Goal: Task Accomplishment & Management: Use online tool/utility

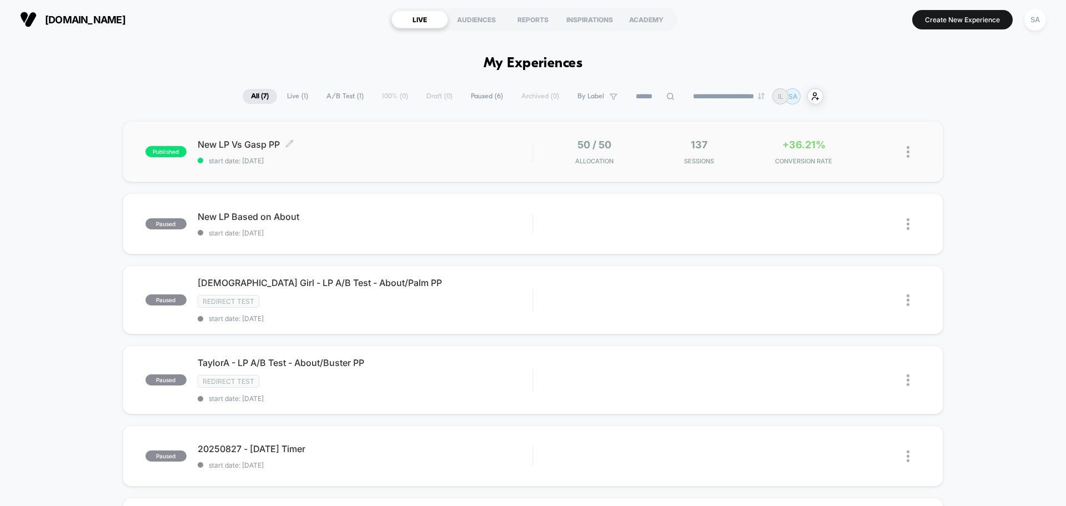
click at [291, 155] on div "New LP Vs Gasp PP Click to edit experience details Click to edit experience det…" at bounding box center [365, 152] width 335 height 26
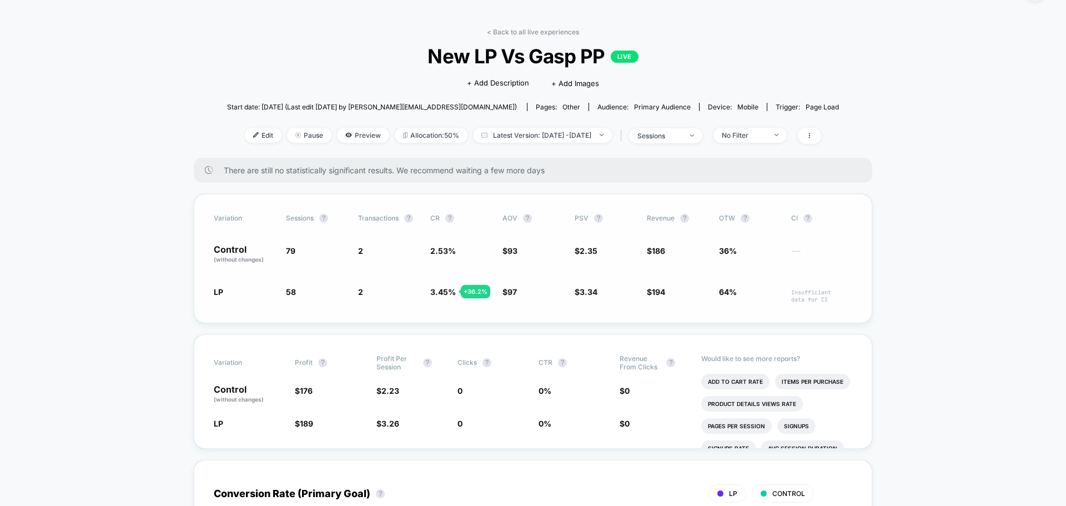
scroll to position [56, 0]
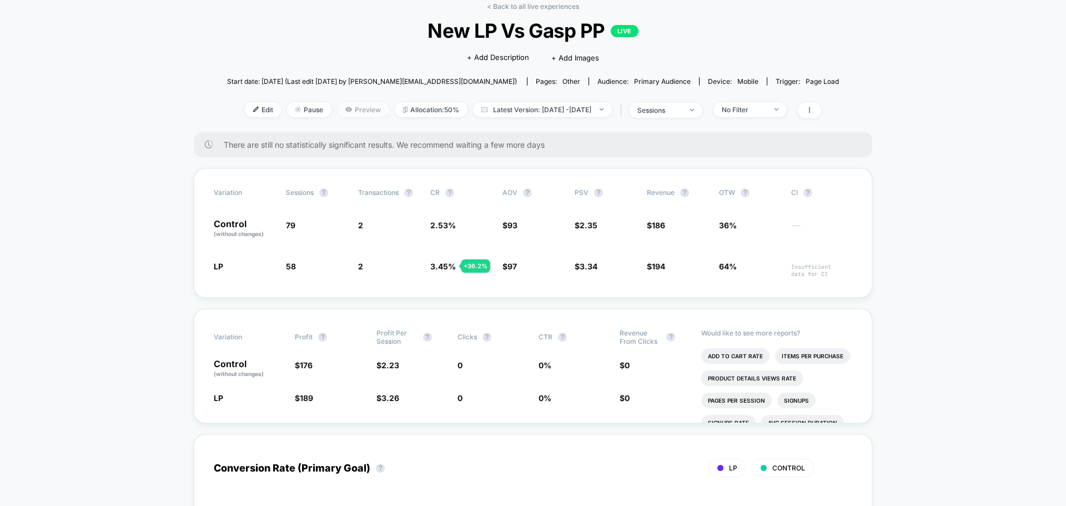
click at [340, 105] on span "Preview" at bounding box center [363, 109] width 52 height 15
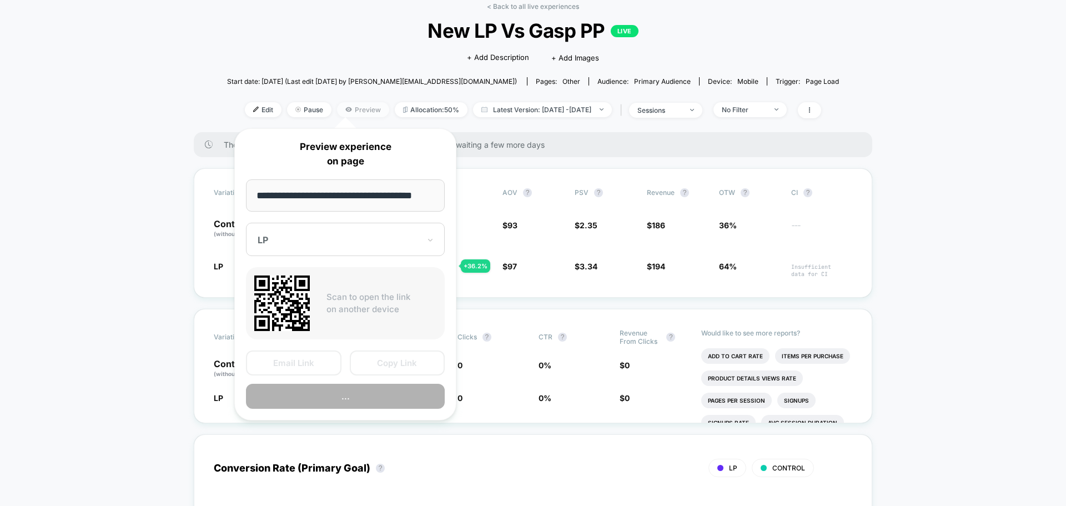
scroll to position [0, 3]
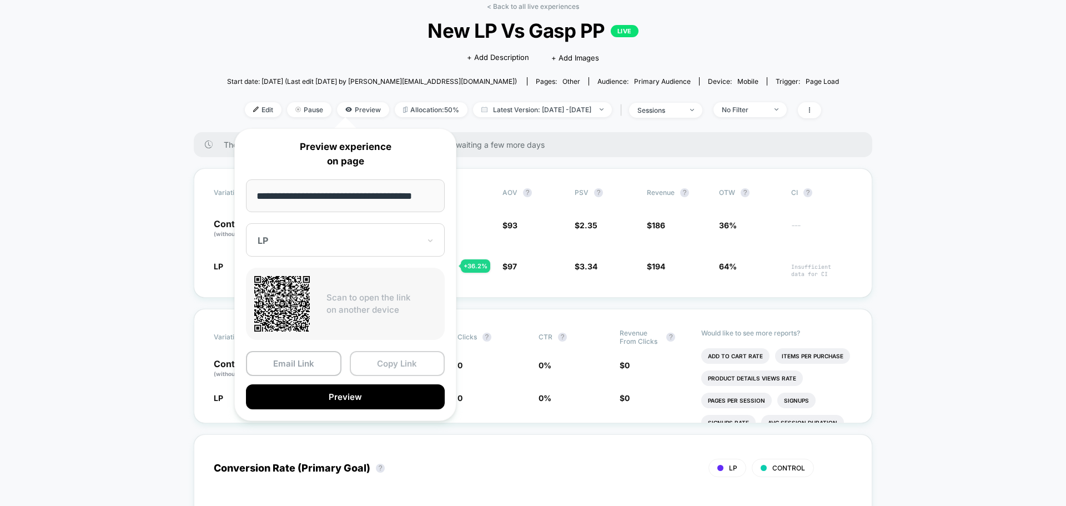
click at [396, 361] on button "Copy Link" at bounding box center [397, 363] width 95 height 25
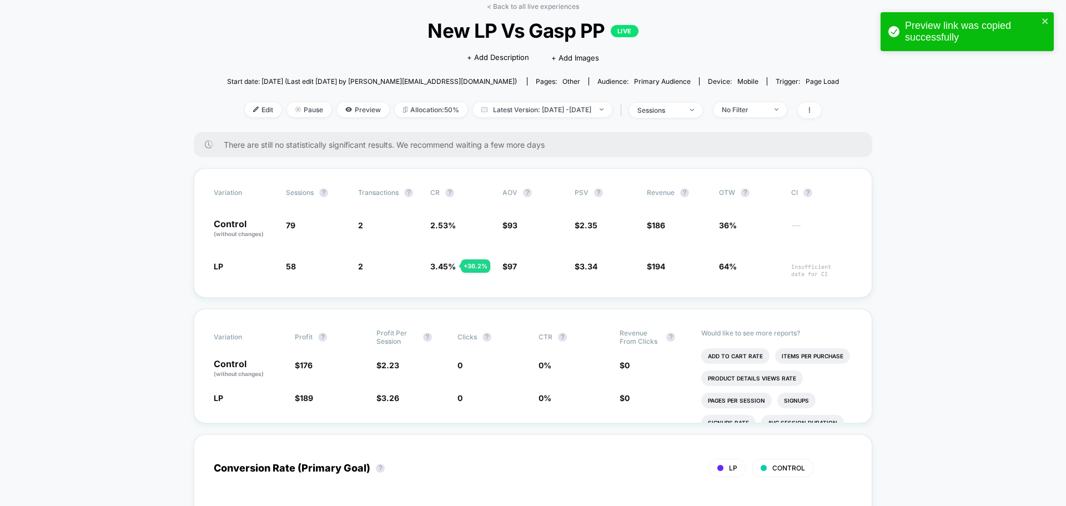
drag, startPoint x: 295, startPoint y: 108, endPoint x: 207, endPoint y: 73, distance: 95.0
click at [253, 108] on img at bounding box center [256, 110] width 6 height 6
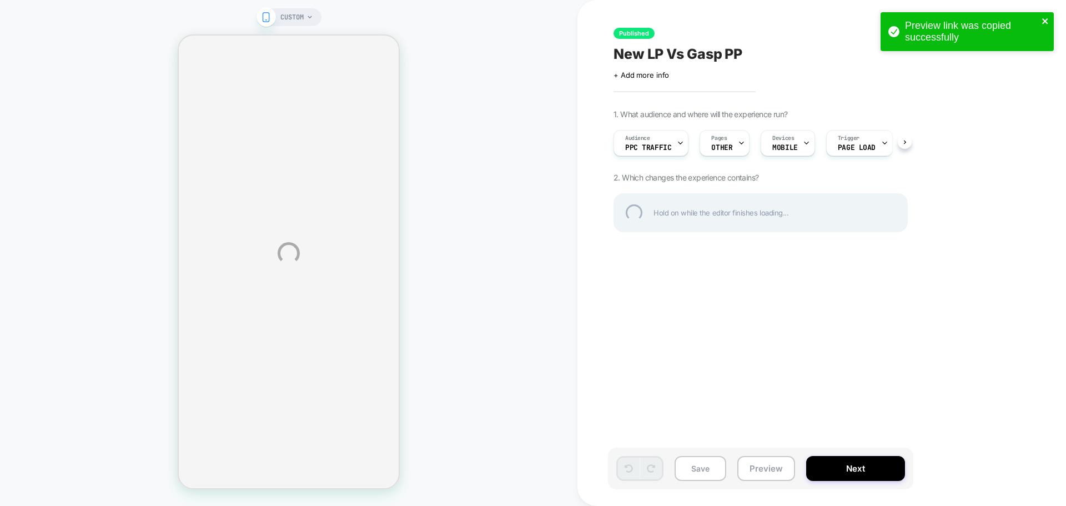
click at [1044, 21] on icon "close" at bounding box center [1045, 21] width 6 height 6
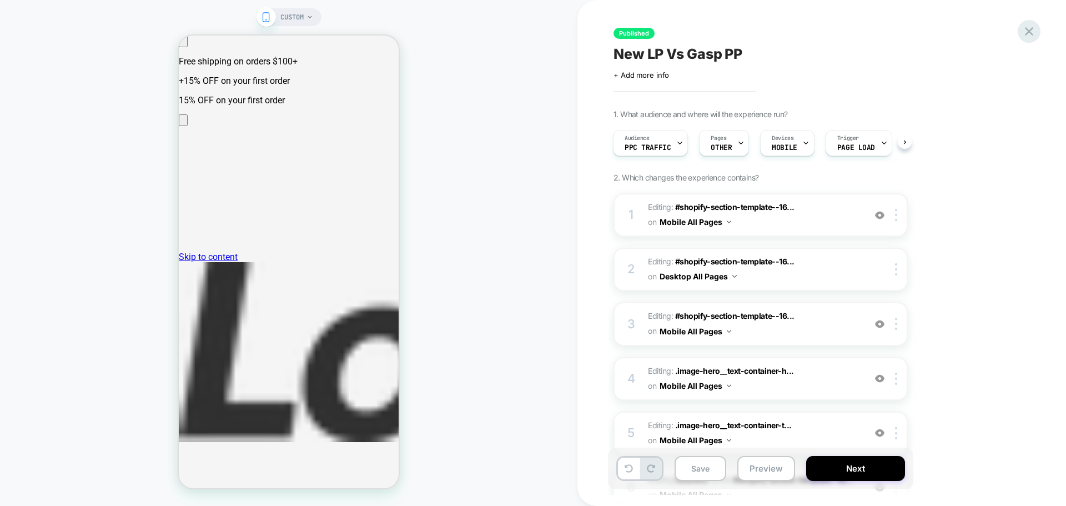
click at [1026, 33] on icon at bounding box center [1029, 31] width 15 height 15
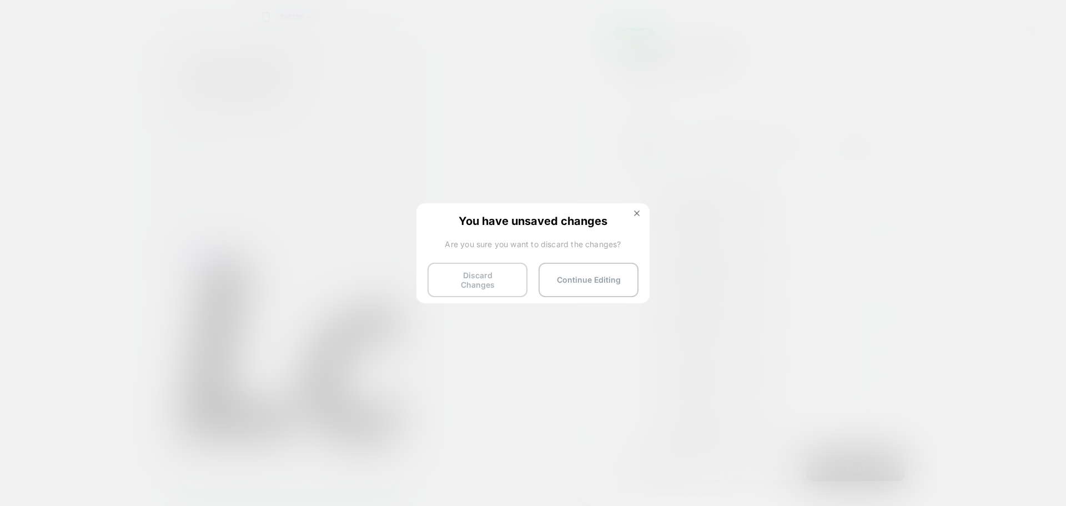
click at [482, 279] on button "Discard Changes" at bounding box center [477, 280] width 100 height 34
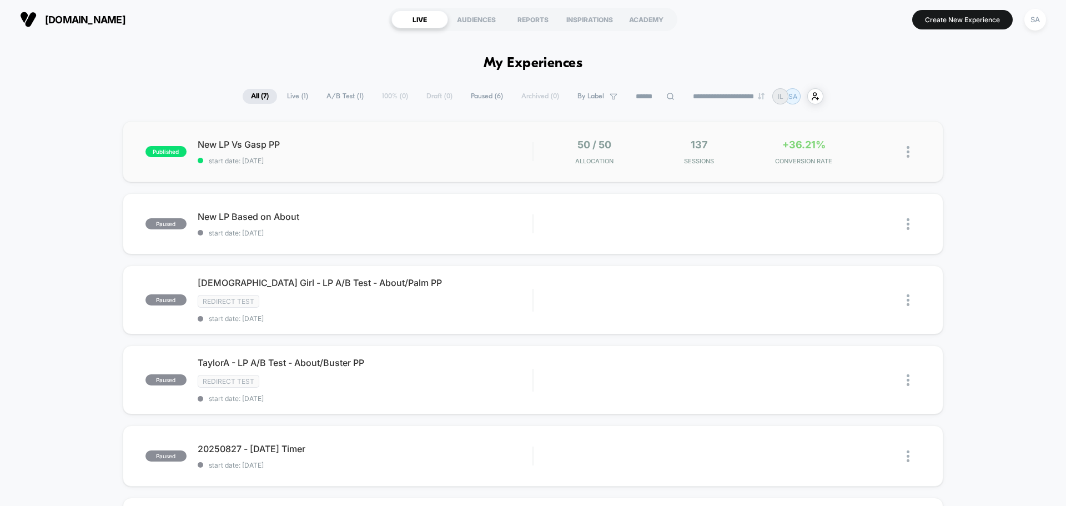
click at [477, 136] on div "published New LP Vs Gasp PP start date: [DATE] 50 / 50 Allocation 137 Sessions …" at bounding box center [533, 151] width 821 height 61
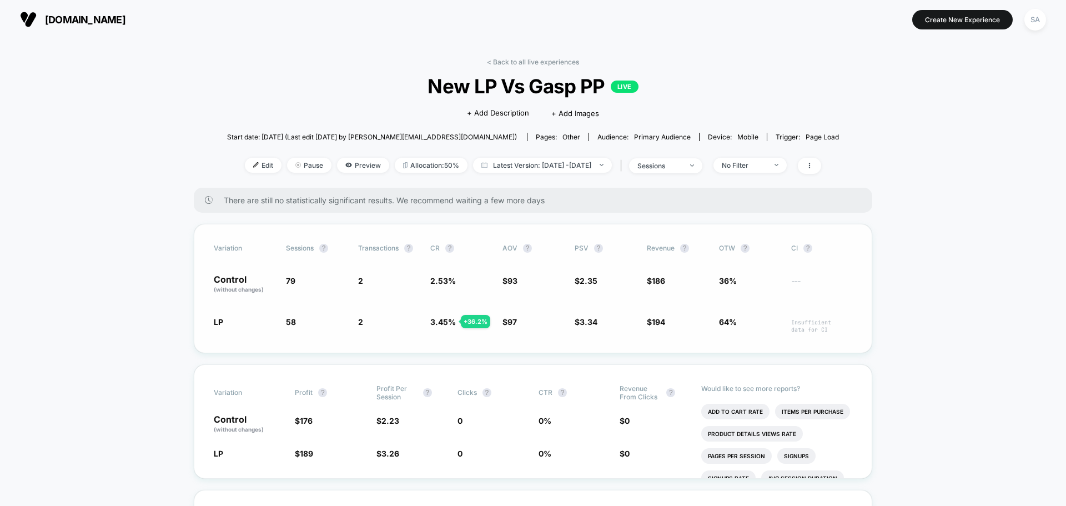
drag, startPoint x: 463, startPoint y: 328, endPoint x: 432, endPoint y: 326, distance: 31.2
click at [431, 328] on span "3.45 % + 36.2 %" at bounding box center [460, 324] width 61 height 17
drag, startPoint x: 452, startPoint y: 281, endPoint x: 419, endPoint y: 281, distance: 32.8
click at [419, 281] on div "Control (without changes) 79 2 2.53 % $ 93 $ 2.35 $ 186 36% ---" at bounding box center [533, 284] width 638 height 19
